Goal: Information Seeking & Learning: Learn about a topic

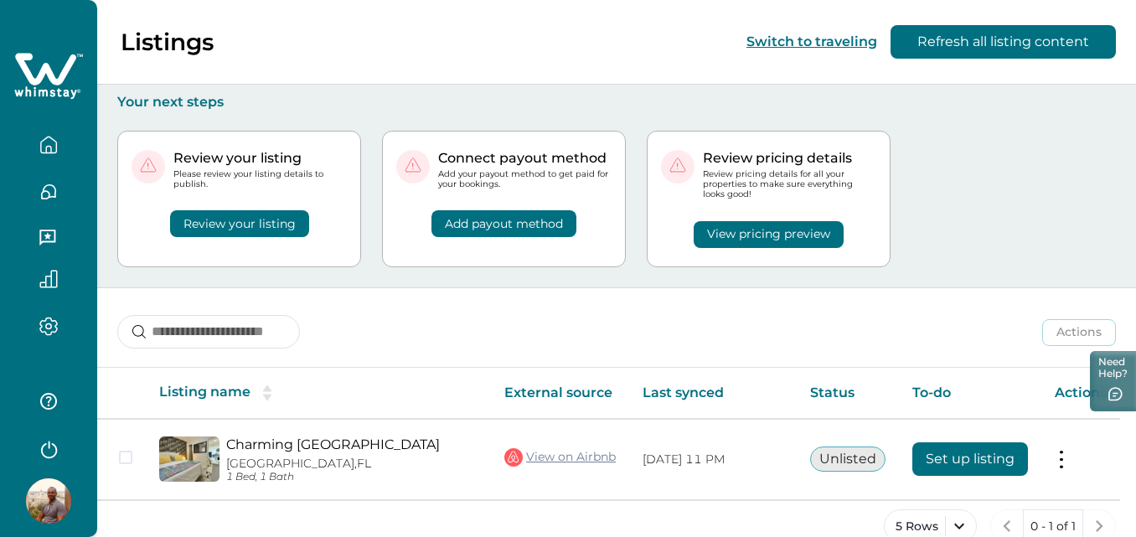
scroll to position [33, 0]
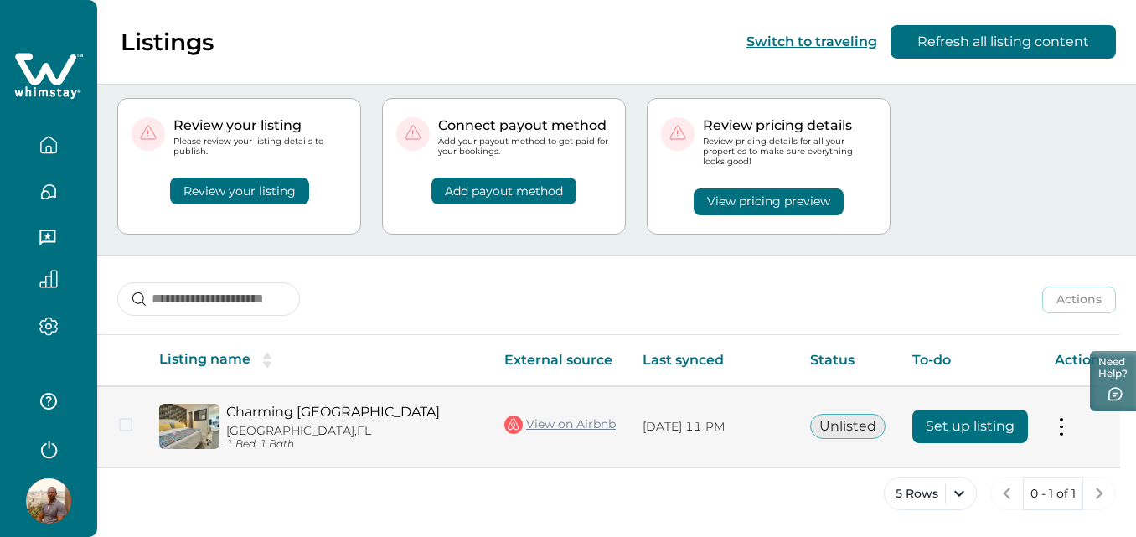
click at [869, 418] on button "Unlisted" at bounding box center [847, 426] width 75 height 25
click at [957, 430] on button "Set up listing" at bounding box center [970, 427] width 116 height 34
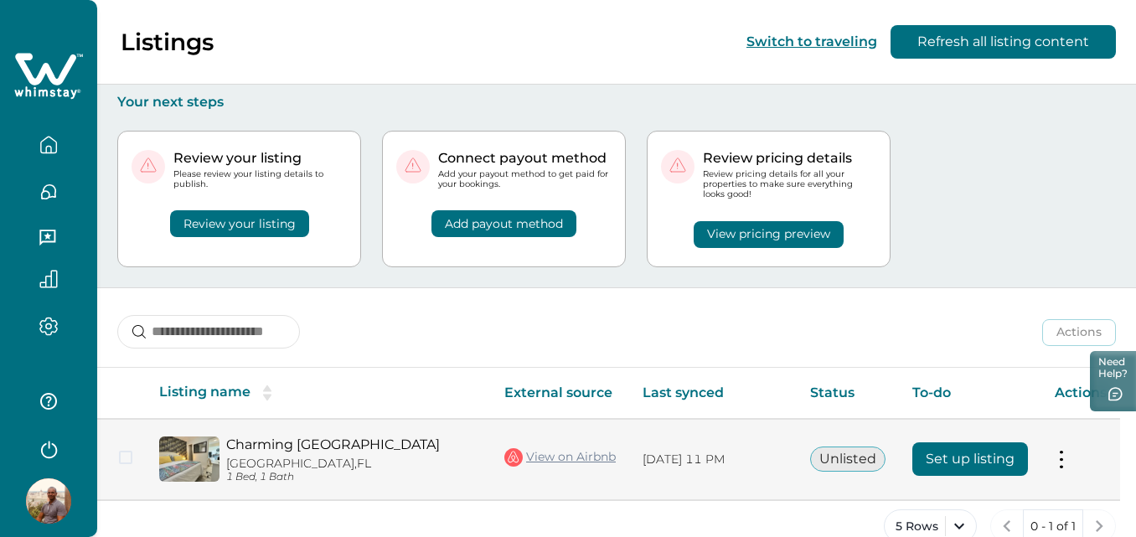
click at [394, 447] on link "Charming [GEOGRAPHIC_DATA]" at bounding box center [351, 445] width 251 height 16
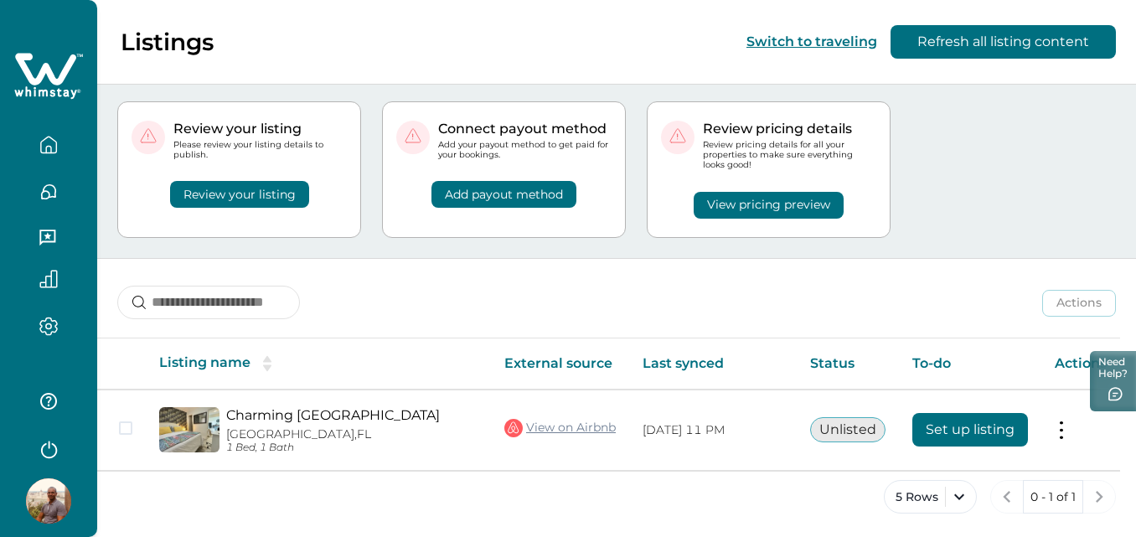
scroll to position [33, 0]
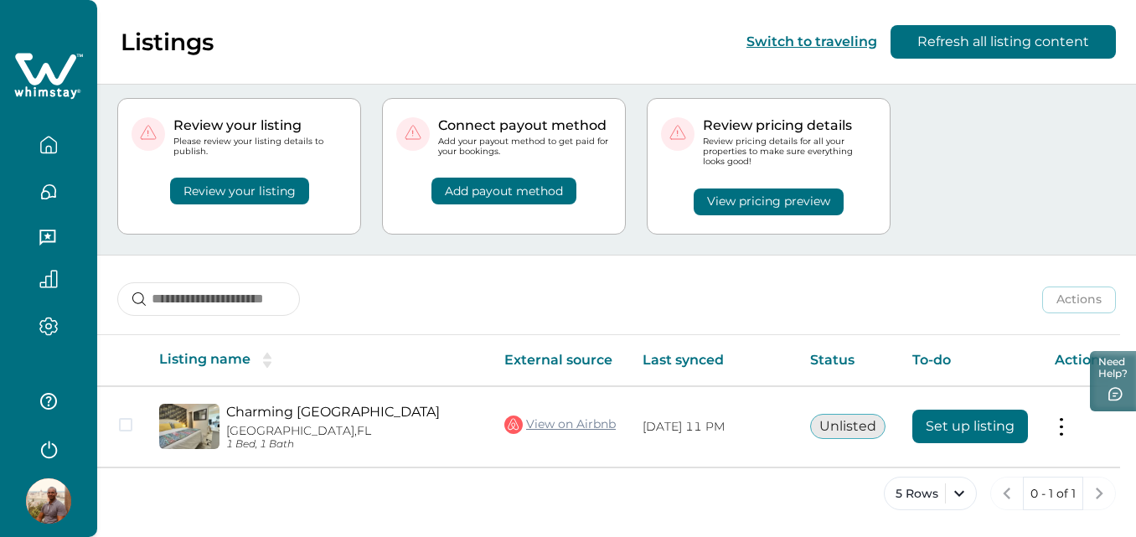
click at [56, 140] on icon "button" at bounding box center [48, 145] width 18 height 18
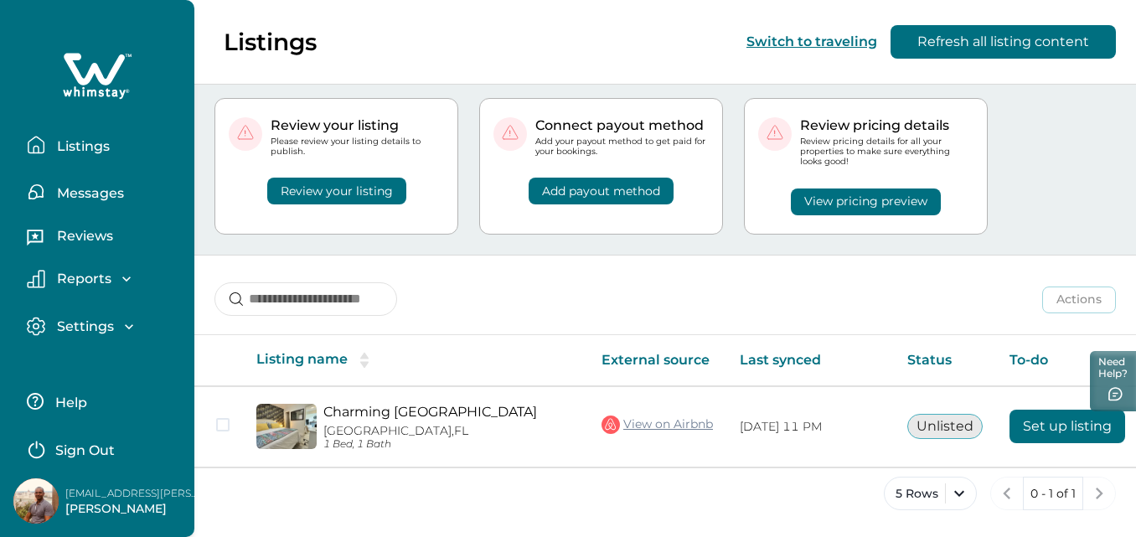
click at [101, 233] on p "Reviews" at bounding box center [82, 236] width 61 height 17
